Goal: Information Seeking & Learning: Compare options

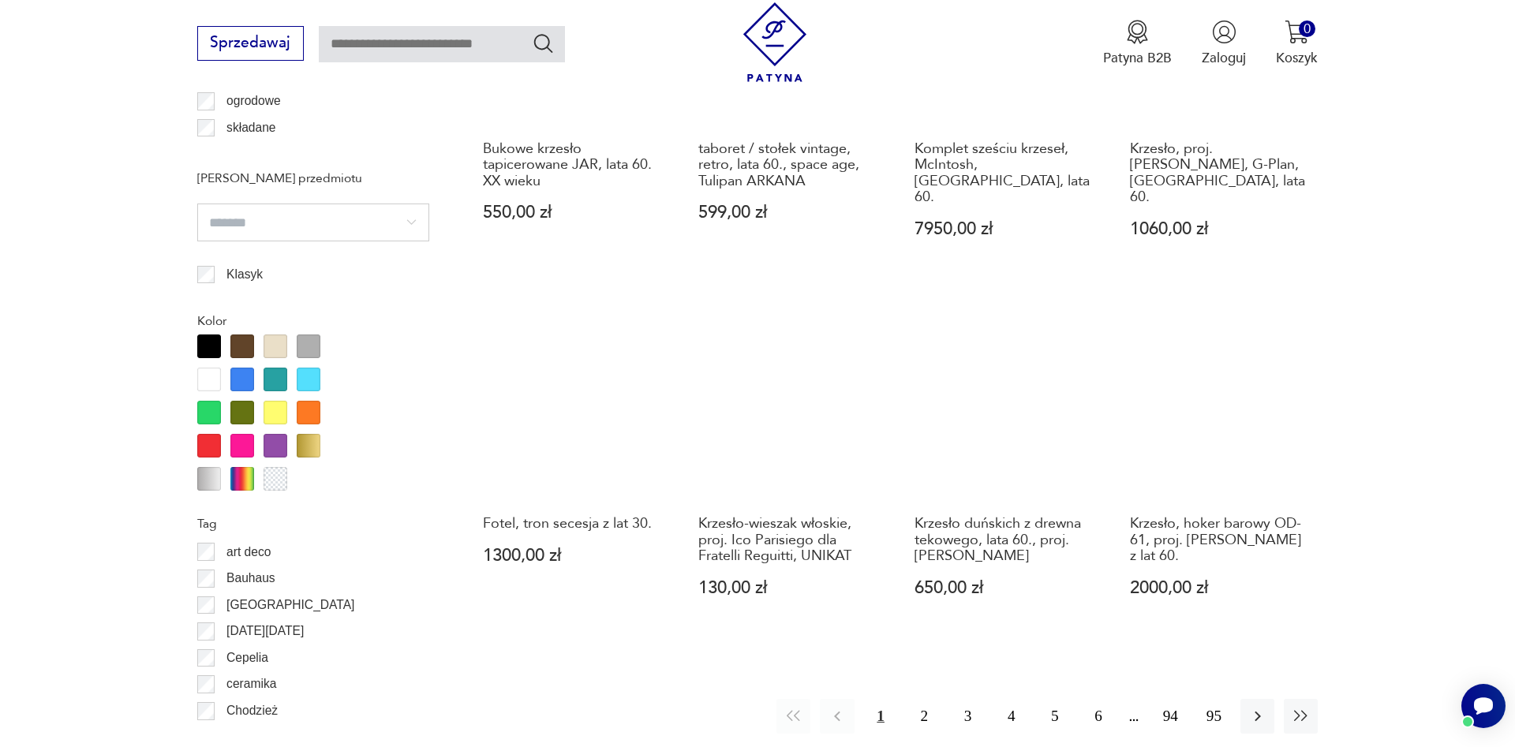
scroll to position [2012, 0]
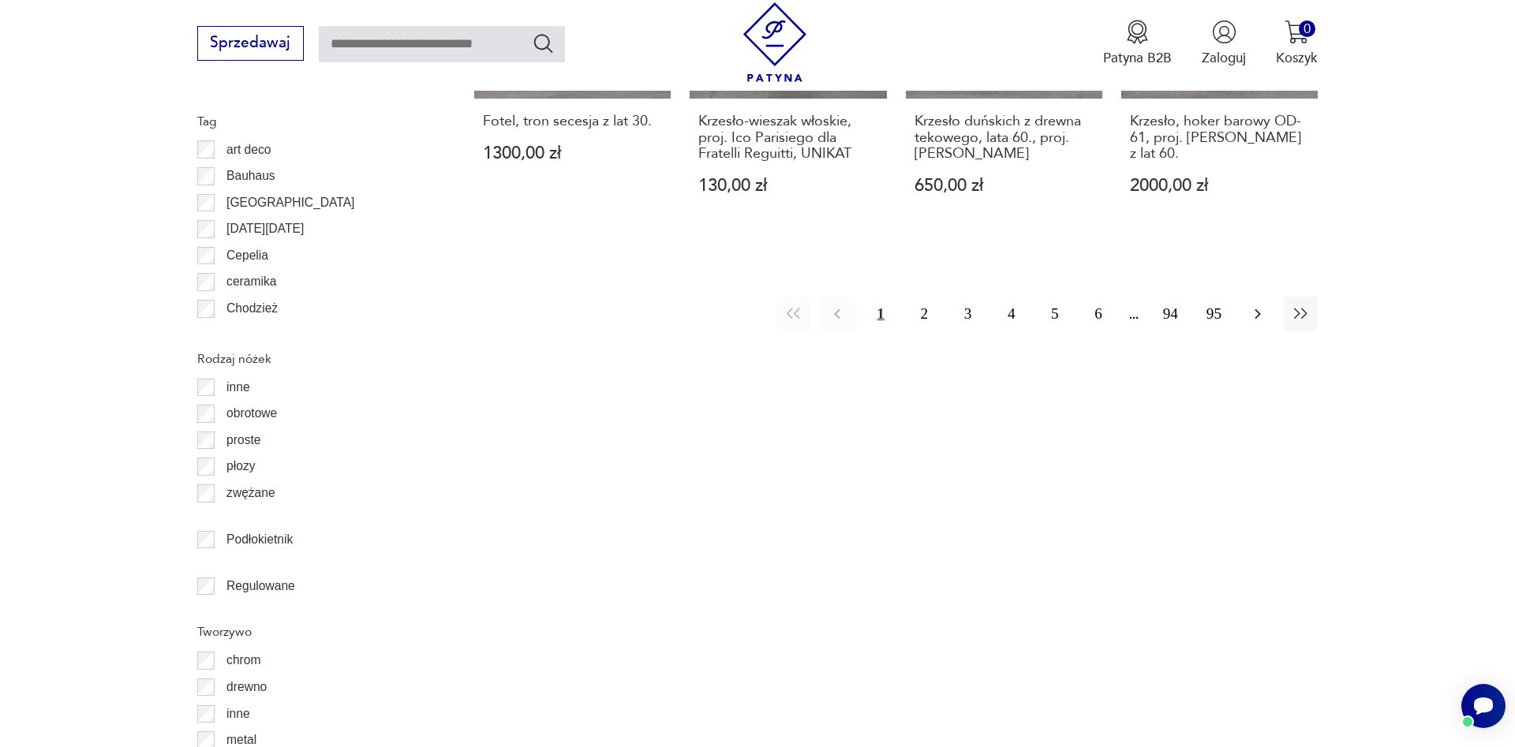
click at [1247, 297] on button "button" at bounding box center [1257, 314] width 34 height 34
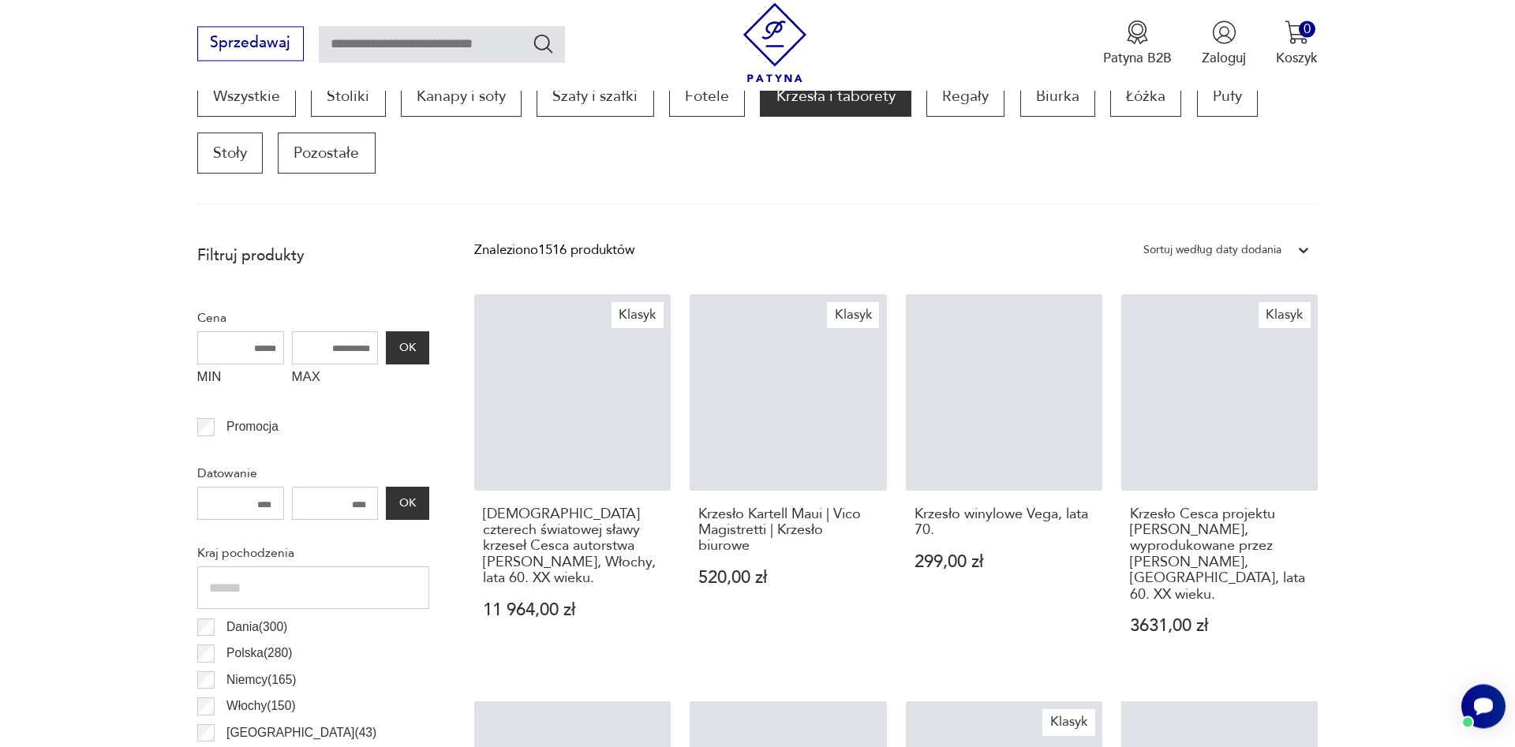
scroll to position [525, 0]
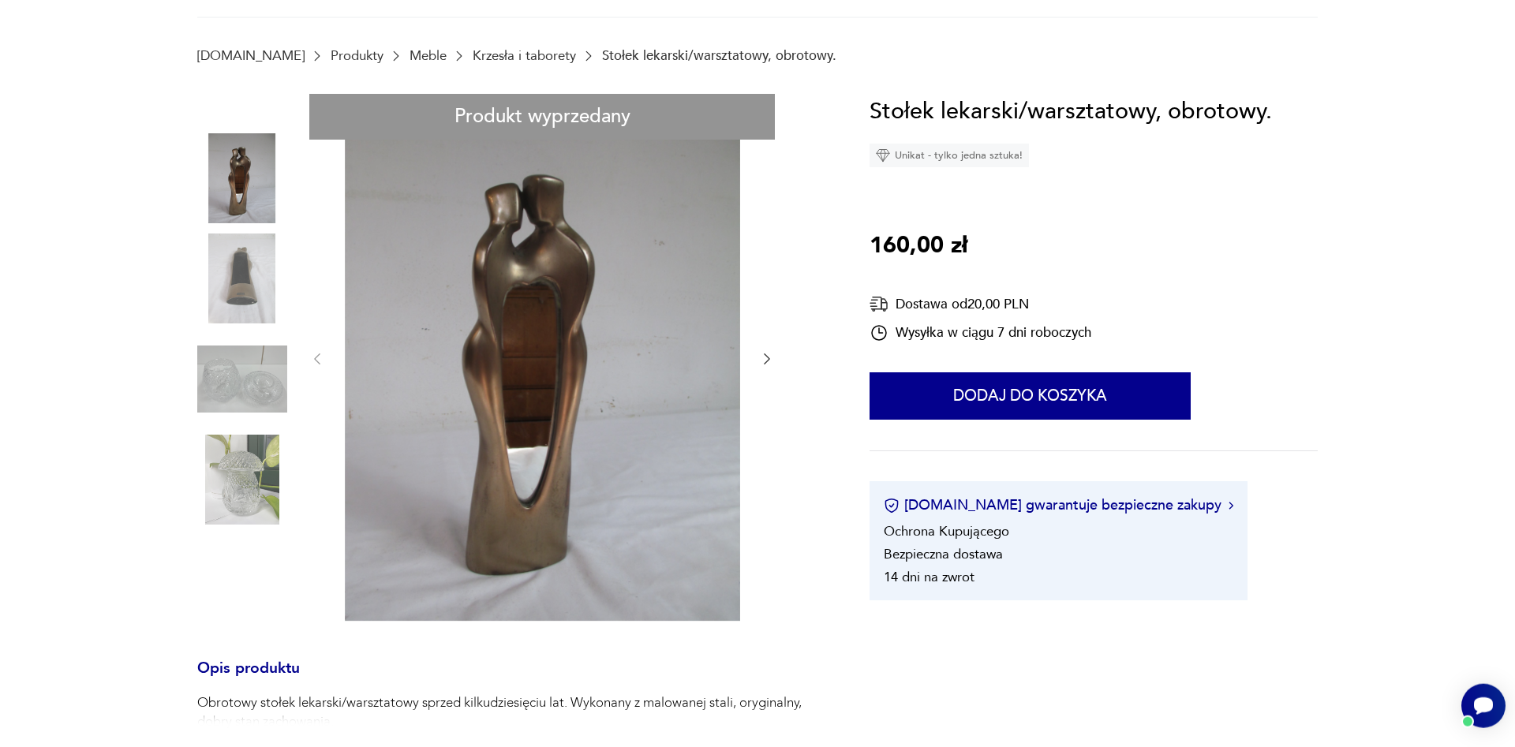
scroll to position [241, 0]
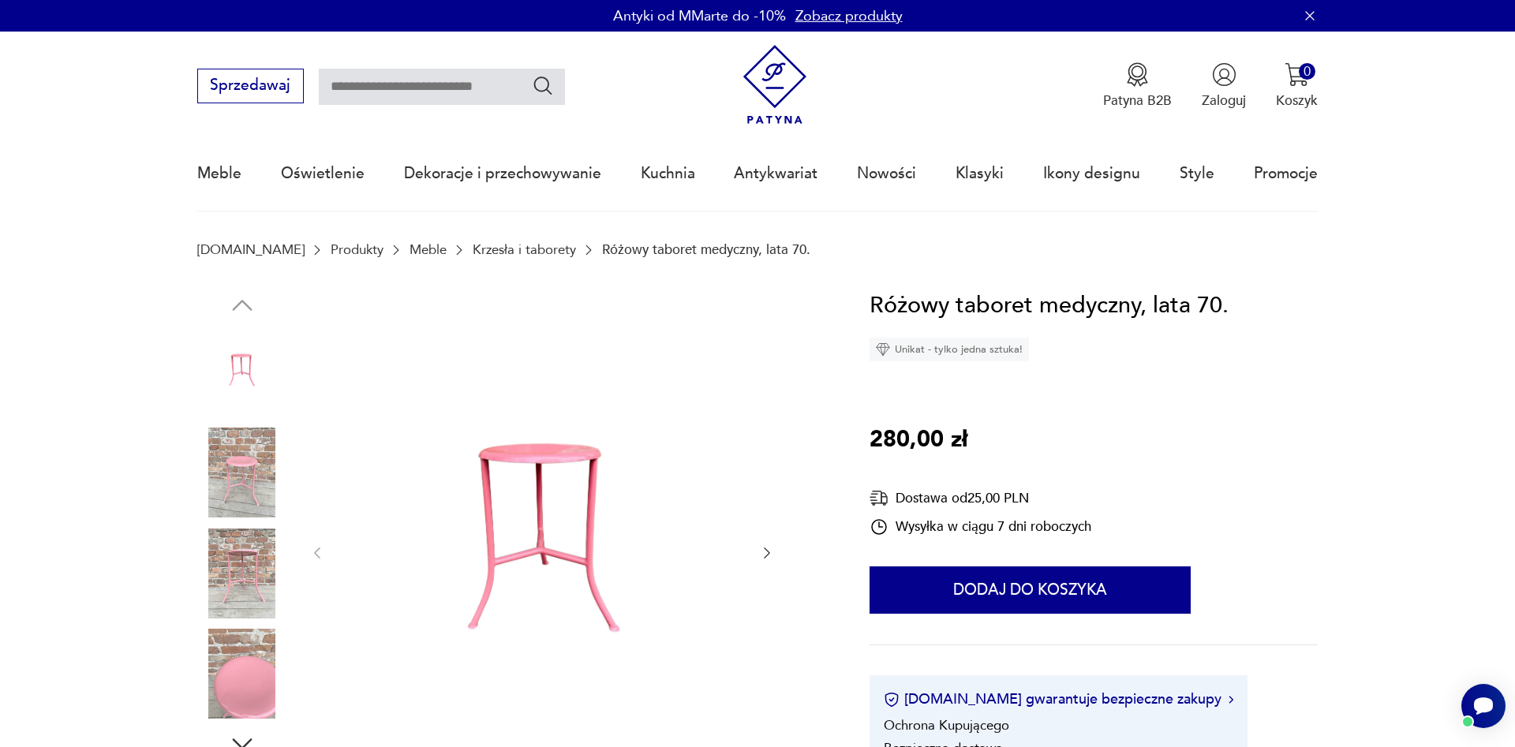
click at [245, 471] on img at bounding box center [242, 473] width 90 height 90
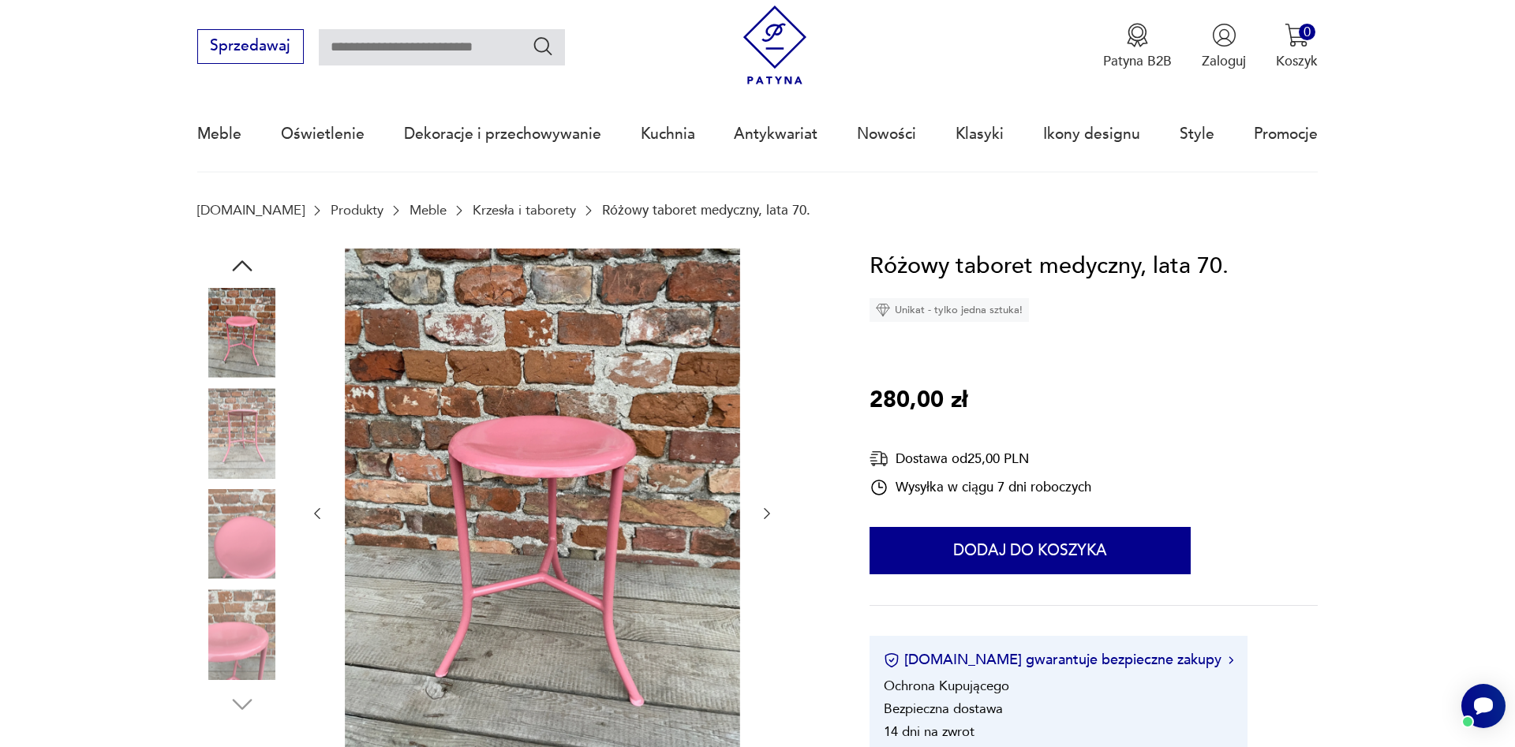
scroll to position [80, 0]
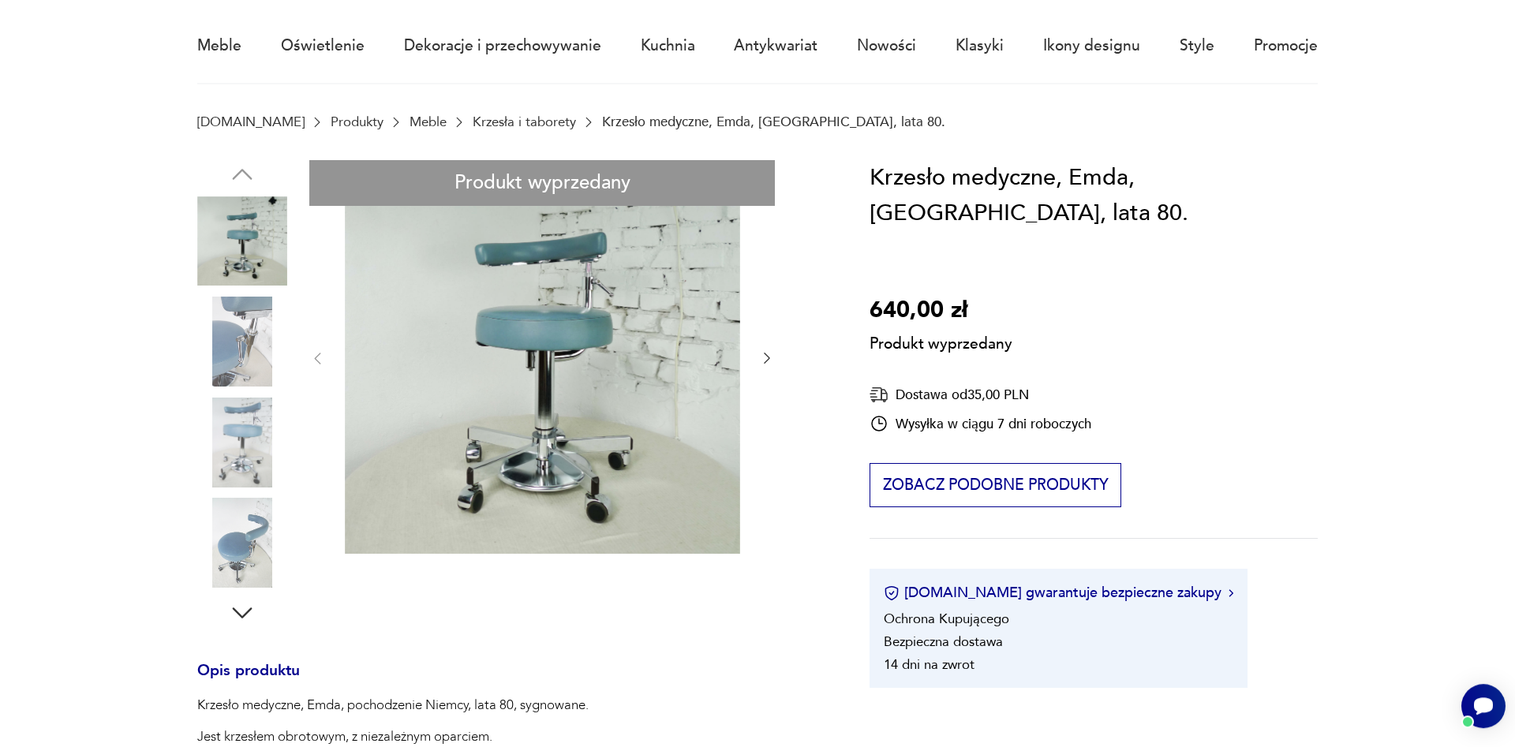
scroll to position [161, 0]
